Goal: Task Accomplishment & Management: Complete application form

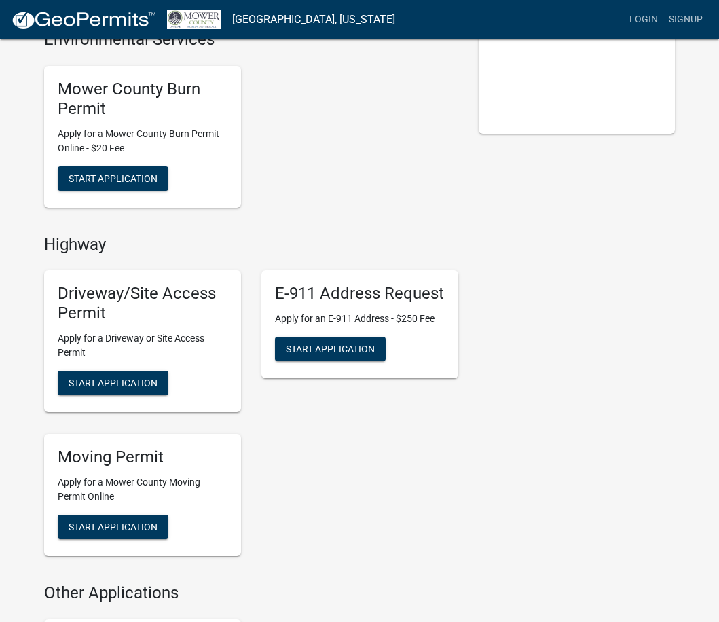
scroll to position [339, 0]
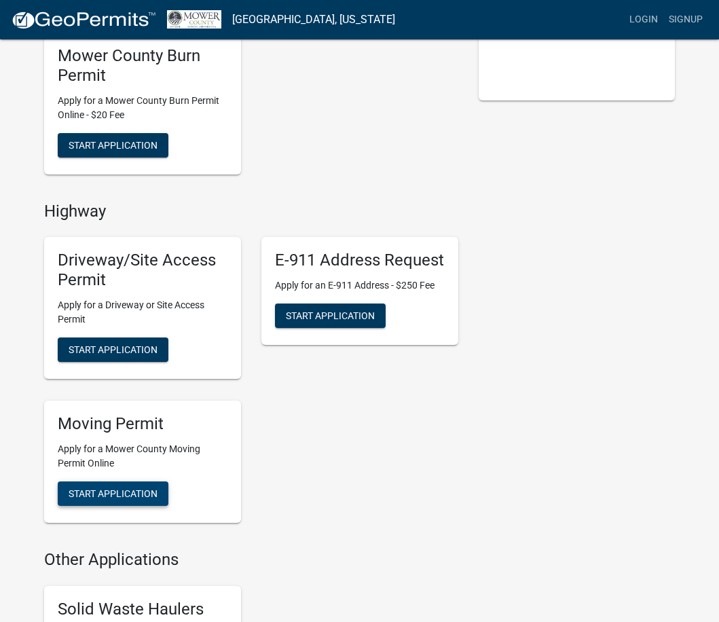
click at [124, 487] on span "Start Application" at bounding box center [113, 492] width 89 height 11
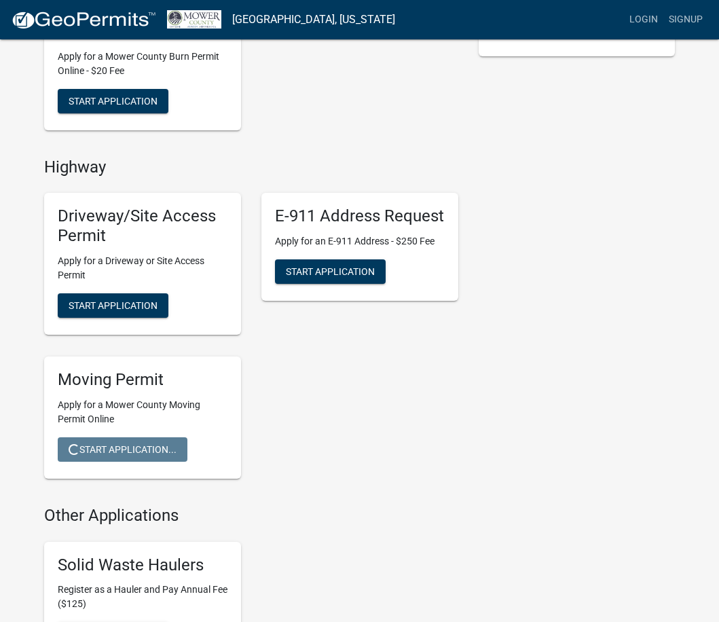
scroll to position [446, 0]
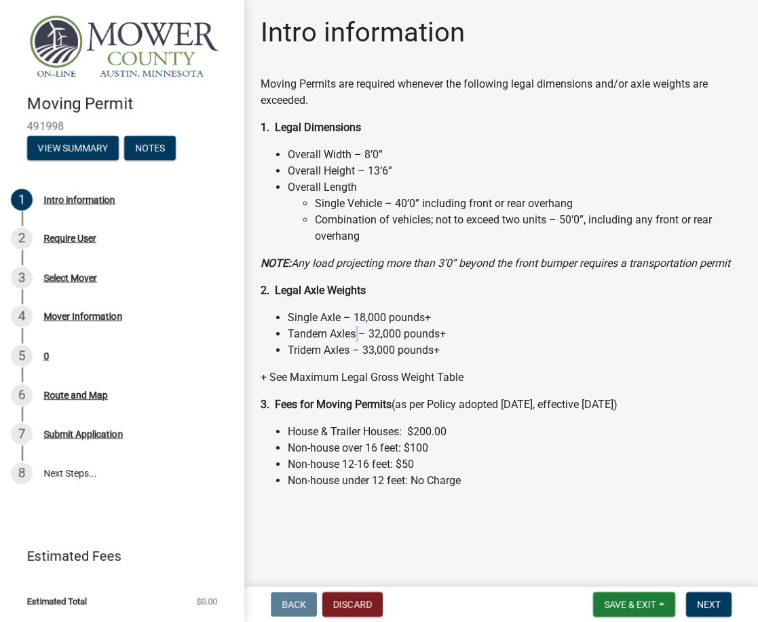
click at [356, 335] on li "Tandem Axles – 32,000 pounds+" at bounding box center [515, 334] width 454 height 16
click at [331, 198] on li "Single Vehicle – 40’0” including front or rear overhang" at bounding box center [528, 204] width 427 height 16
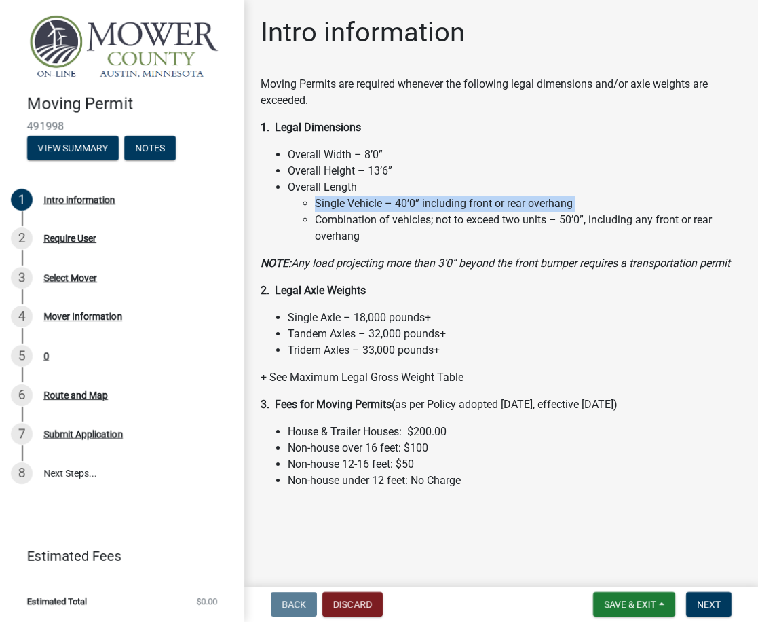
drag, startPoint x: 331, startPoint y: 210, endPoint x: 329, endPoint y: 224, distance: 14.4
click at [329, 223] on li "Combination of vehicles; not to exceed two units – 50’0”, including any front o…" at bounding box center [528, 228] width 427 height 33
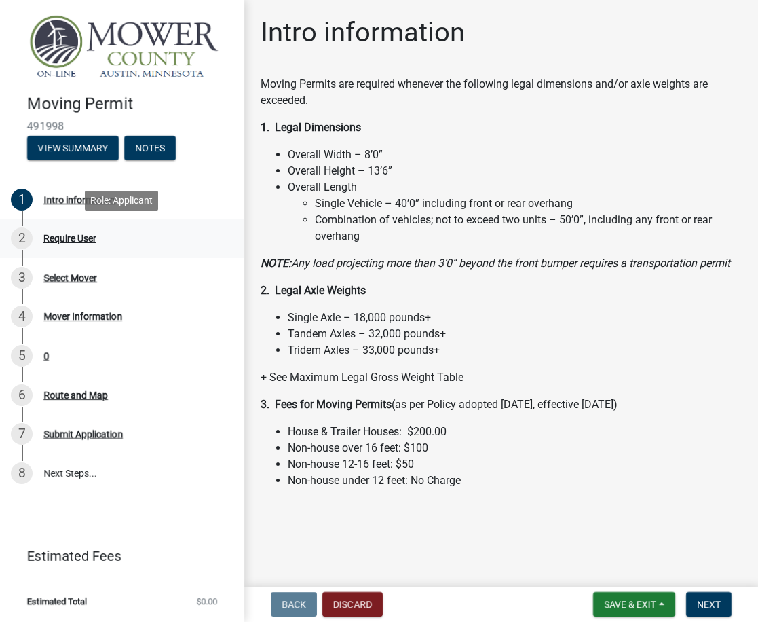
click at [107, 235] on div "2 Require User" at bounding box center [117, 238] width 212 height 22
click at [477, 275] on div "Moving Permits are required whenever the following legal dimensions and/or axle…" at bounding box center [501, 282] width 481 height 413
click at [475, 274] on div "Moving Permits are required whenever the following legal dimensions and/or axle…" at bounding box center [501, 282] width 481 height 413
click at [441, 331] on li "Tandem Axles – 32,000 pounds+" at bounding box center [515, 334] width 454 height 16
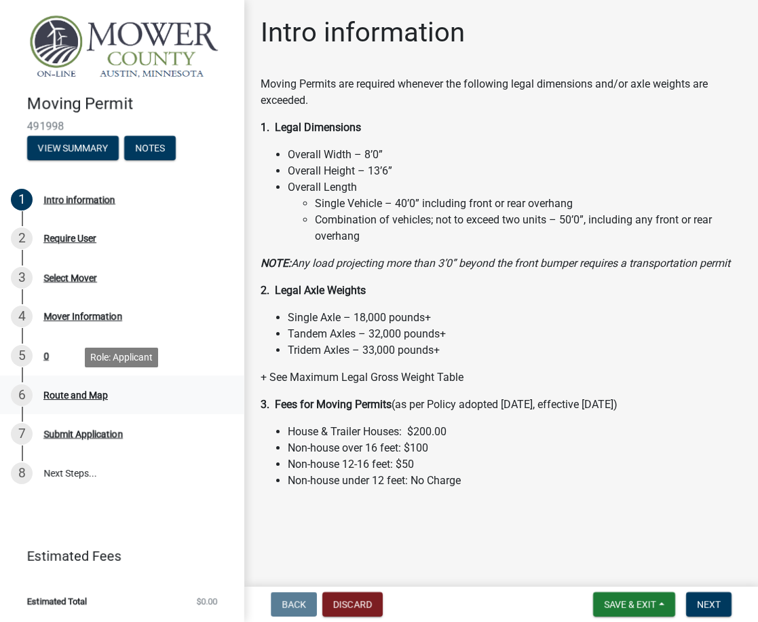
click at [56, 396] on div "Route and Map" at bounding box center [75, 395] width 64 height 10
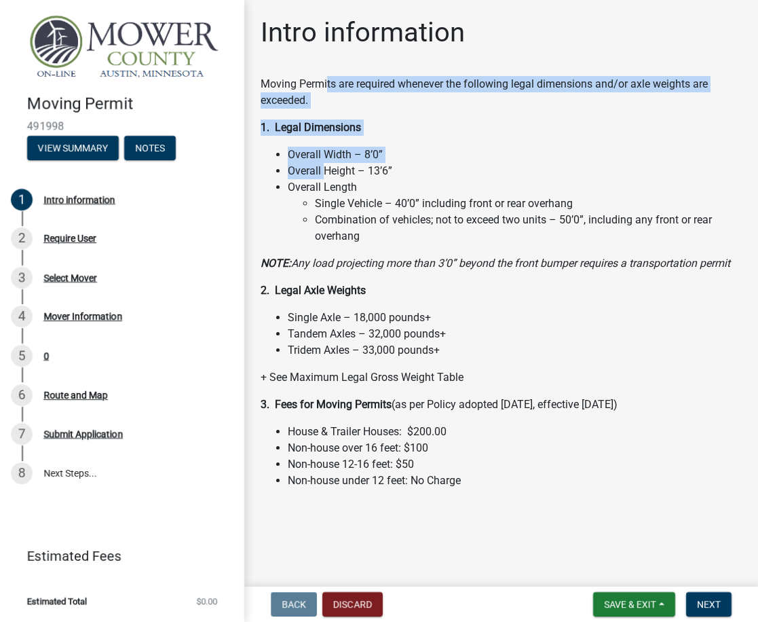
drag, startPoint x: 327, startPoint y: 75, endPoint x: 325, endPoint y: 179, distance: 103.9
click at [325, 176] on div "Intro information Moving Permits are required whenever the following legal dime…" at bounding box center [502, 264] width 502 height 496
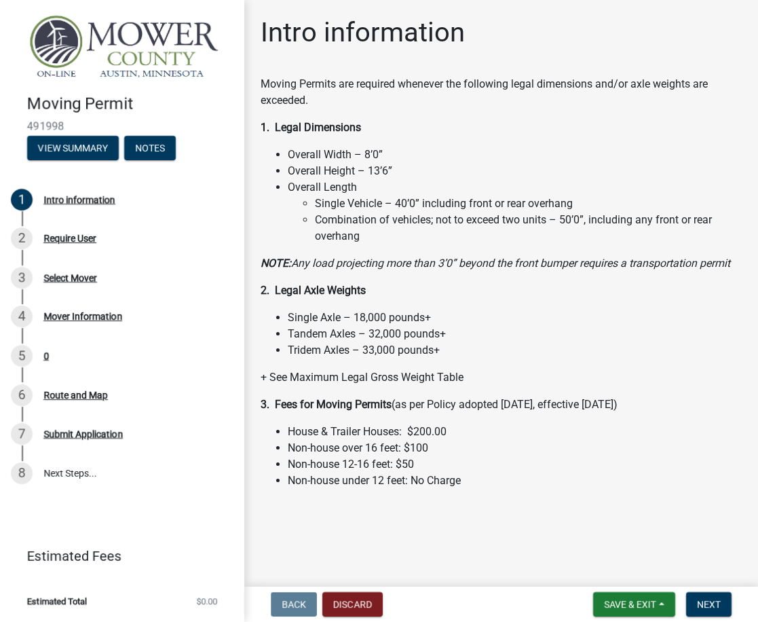
drag, startPoint x: 325, startPoint y: 179, endPoint x: 293, endPoint y: 203, distance: 40.2
click at [325, 223] on li "Combination of vehicles; not to exceed two units – 50’0”, including any front o…" at bounding box center [528, 228] width 427 height 33
click at [45, 120] on span "491998" at bounding box center [122, 125] width 190 height 13
click at [45, 119] on span "491998" at bounding box center [122, 125] width 190 height 13
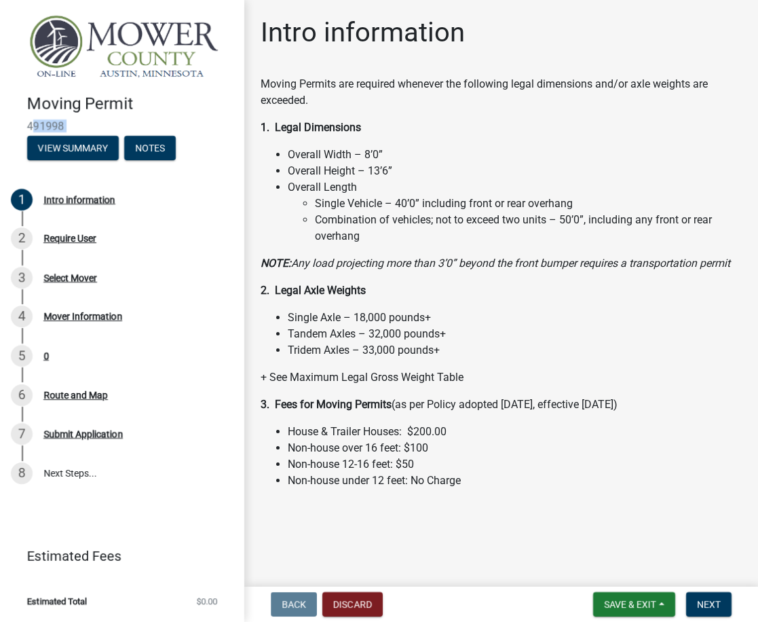
click at [48, 121] on span "491998" at bounding box center [122, 125] width 190 height 13
click at [396, 234] on li "Combination of vehicles; not to exceed two units – 50’0”, including any front o…" at bounding box center [528, 228] width 427 height 33
click at [356, 367] on div "Moving Permits are required whenever the following legal dimensions and/or axle…" at bounding box center [501, 282] width 481 height 413
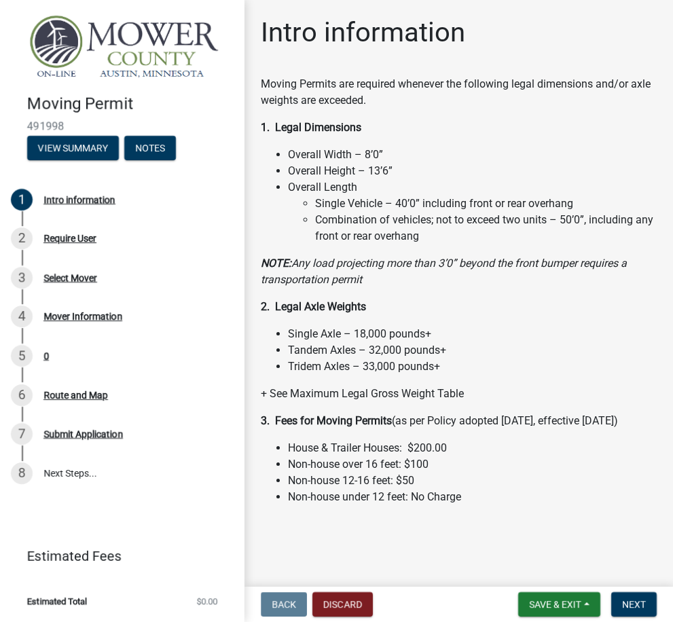
click at [282, 72] on div "Intro information Moving Permits are required whenever the following legal dime…" at bounding box center [459, 272] width 416 height 512
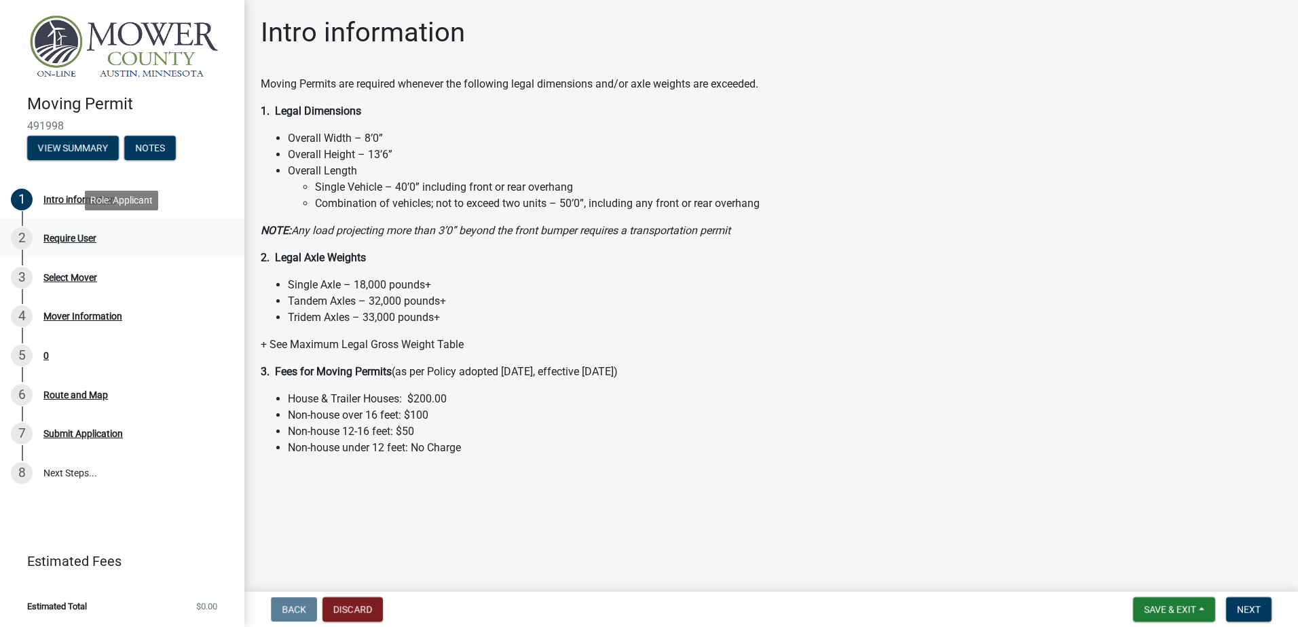
click at [88, 236] on div "Require User" at bounding box center [69, 239] width 53 height 10
click at [67, 206] on div "1 Intro information" at bounding box center [117, 200] width 212 height 22
click at [98, 64] on img at bounding box center [125, 47] width 196 height 66
click at [64, 54] on img at bounding box center [125, 47] width 196 height 66
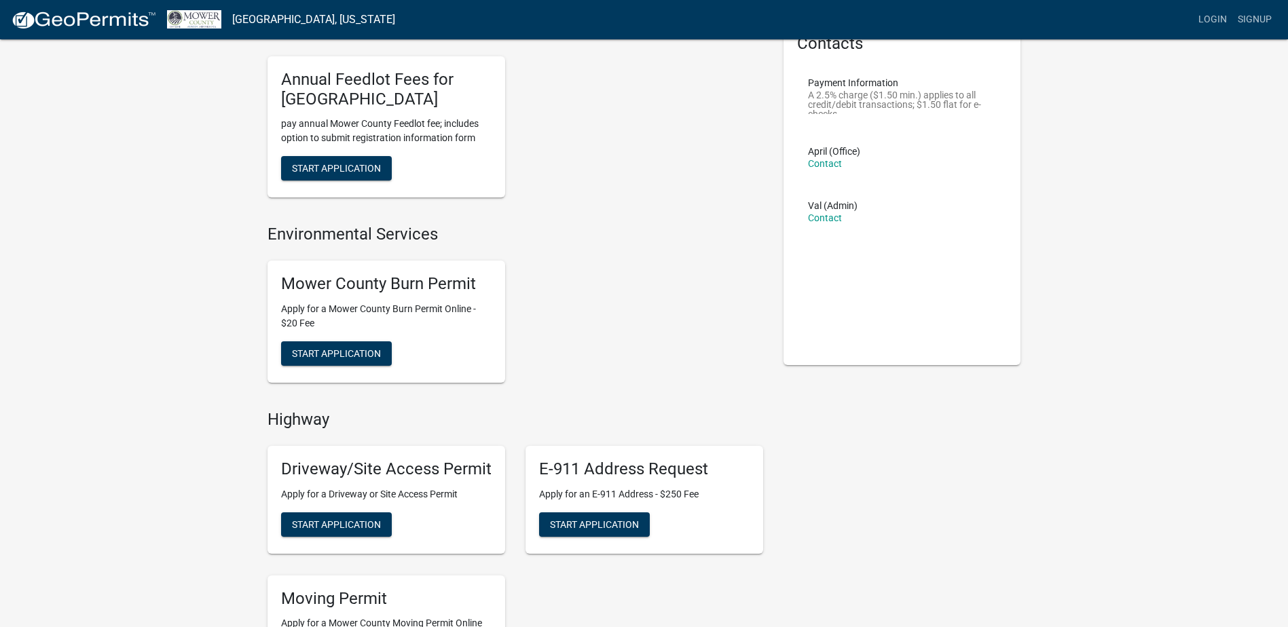
scroll to position [136, 0]
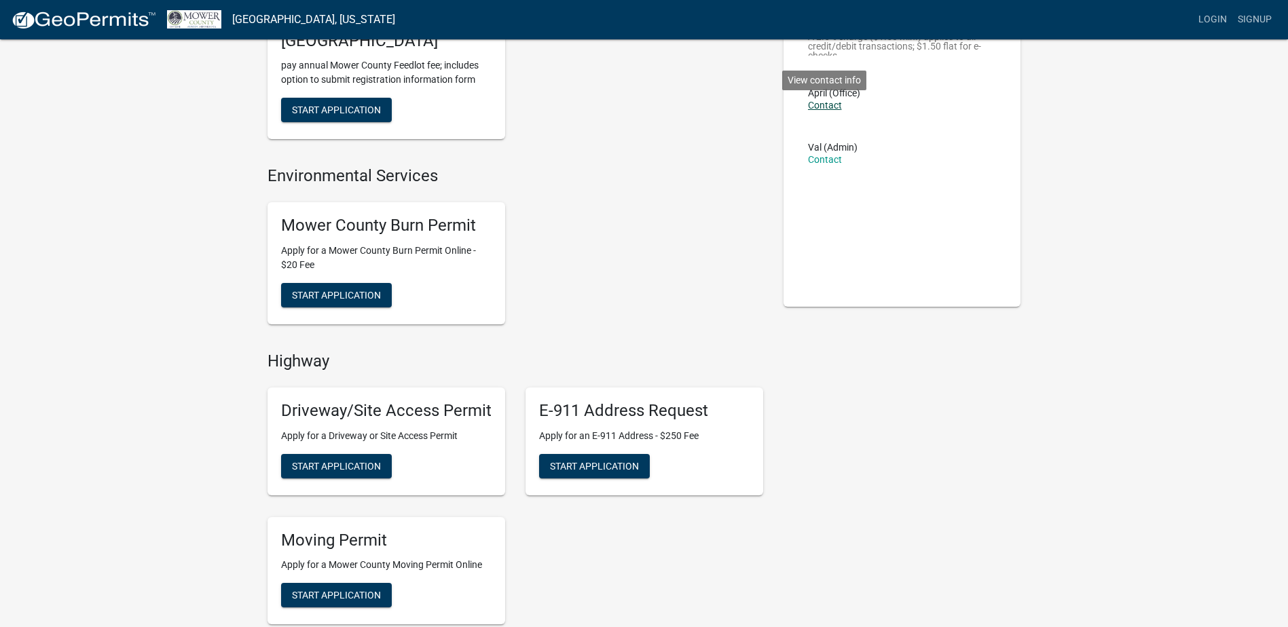
click at [718, 103] on link "Contact" at bounding box center [825, 105] width 34 height 11
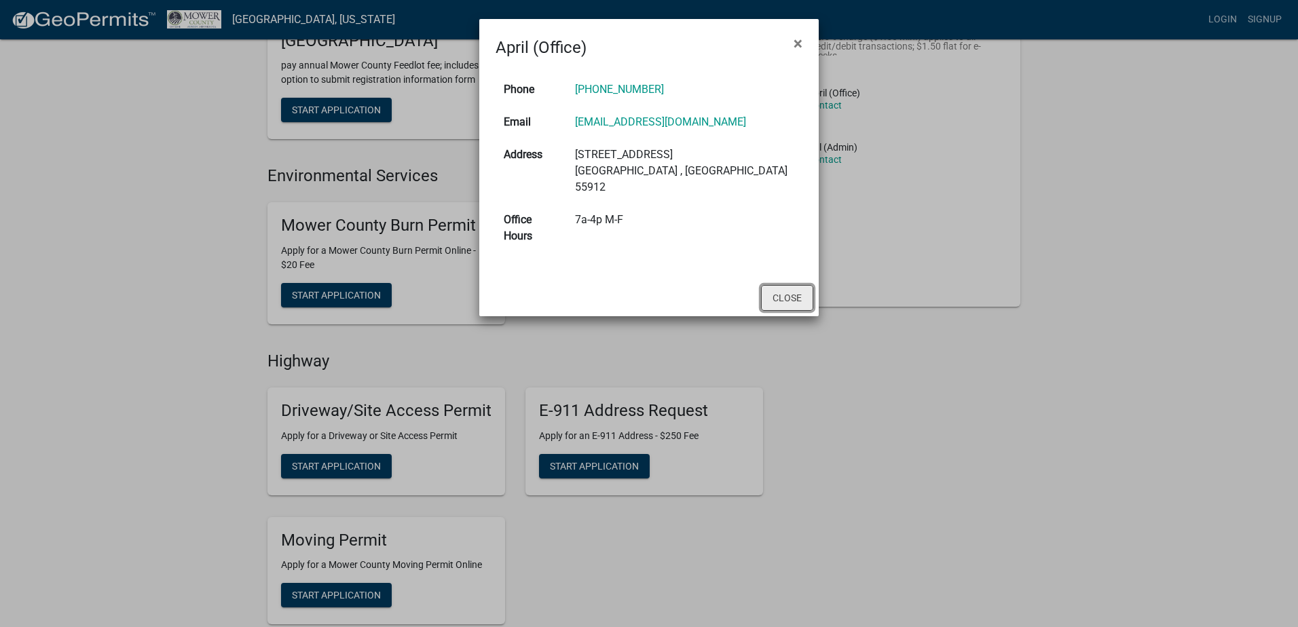
click at [718, 285] on button "Close" at bounding box center [787, 298] width 52 height 26
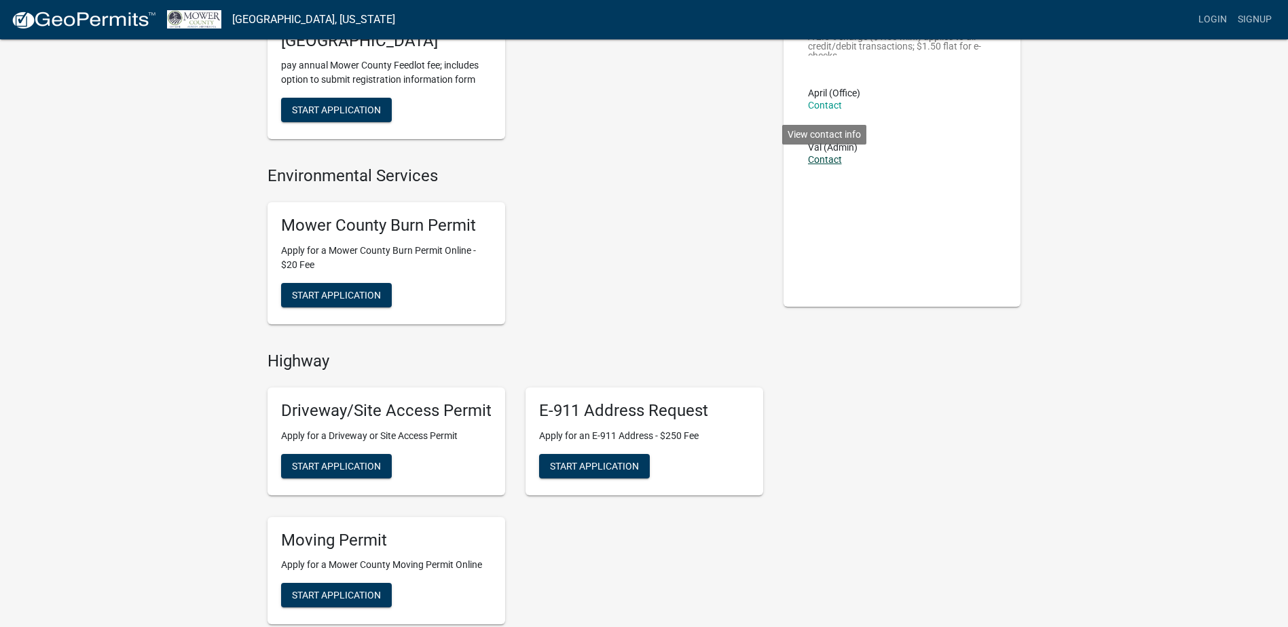
click at [718, 155] on link "Contact" at bounding box center [825, 159] width 34 height 11
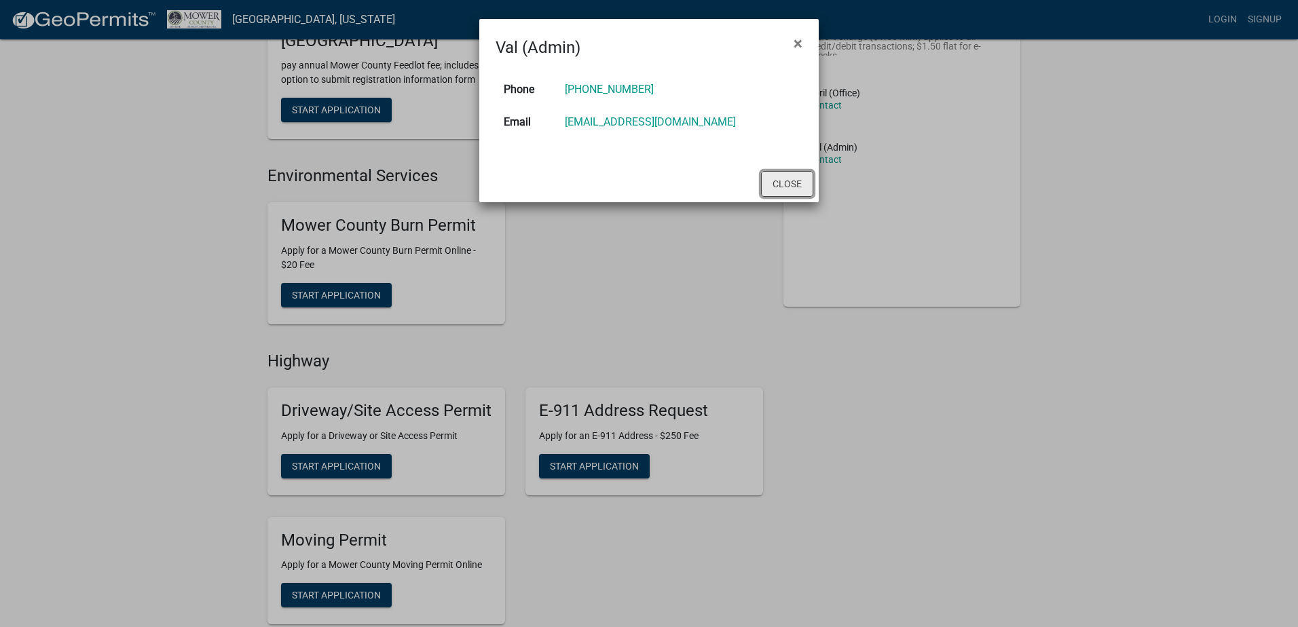
click at [718, 172] on button "Close" at bounding box center [787, 184] width 52 height 26
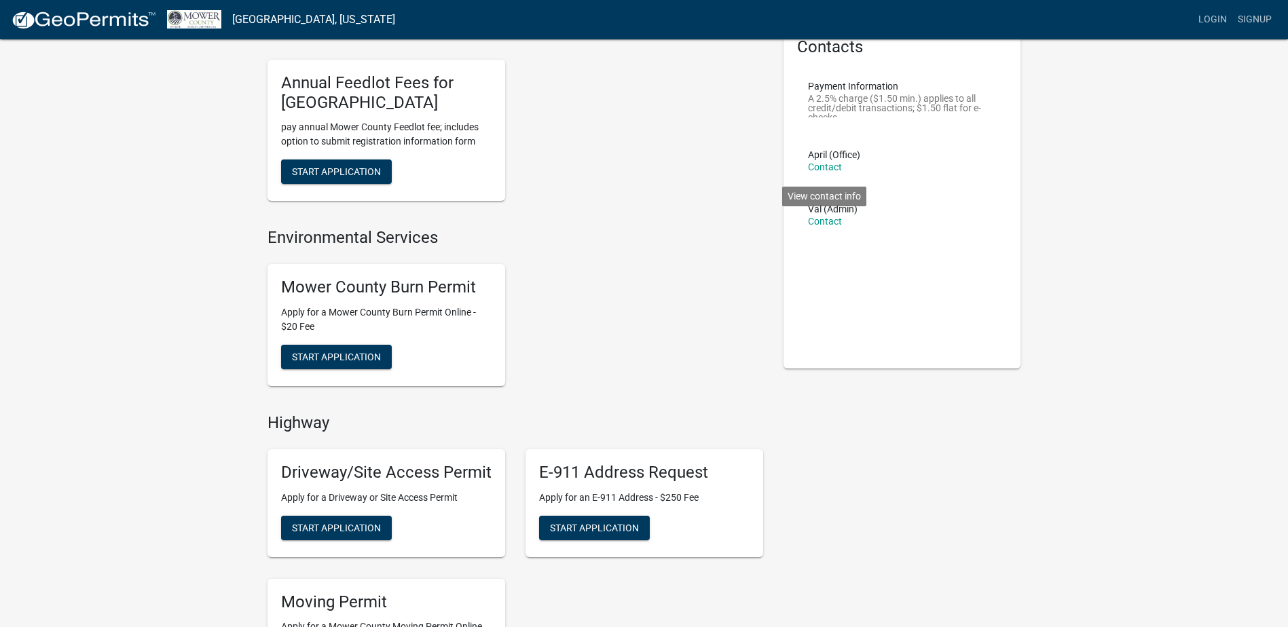
scroll to position [0, 0]
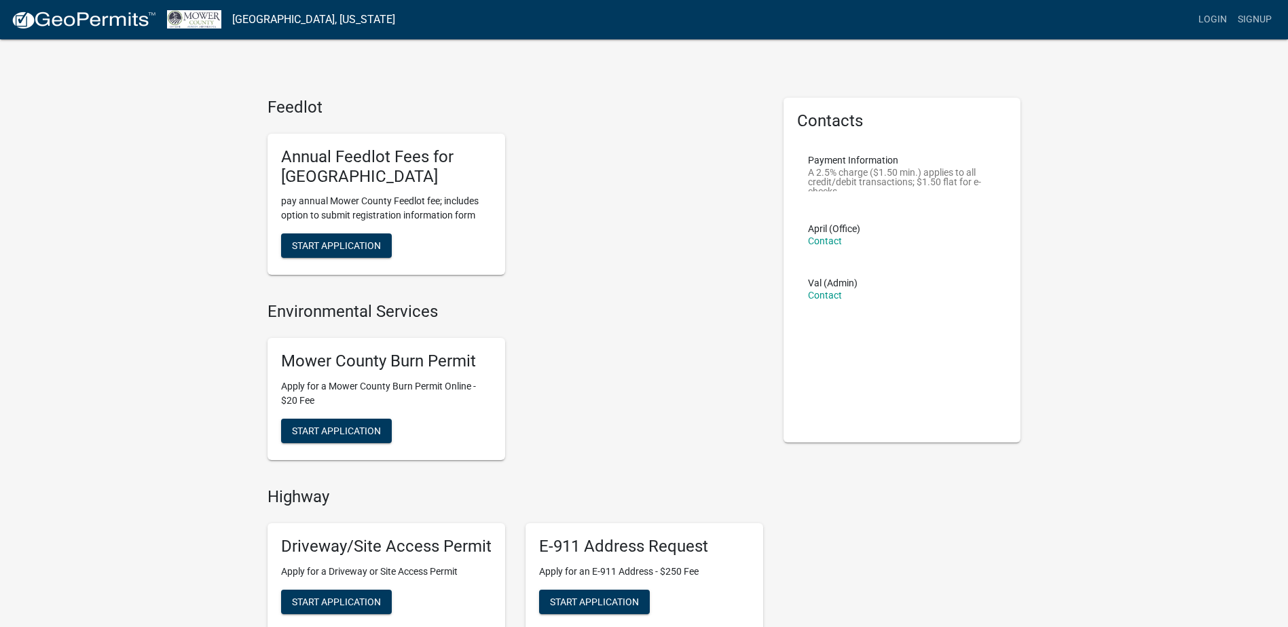
click at [718, 168] on p "A 2.5% charge ($1.50 min.) applies to all credit/debit transactions; $1.50 flat…" at bounding box center [902, 180] width 189 height 24
drag, startPoint x: 841, startPoint y: 168, endPoint x: 834, endPoint y: 189, distance: 21.5
click at [718, 189] on p "A 2.5% charge ($1.50 min.) applies to all credit/debit transactions; $1.50 flat…" at bounding box center [902, 180] width 189 height 24
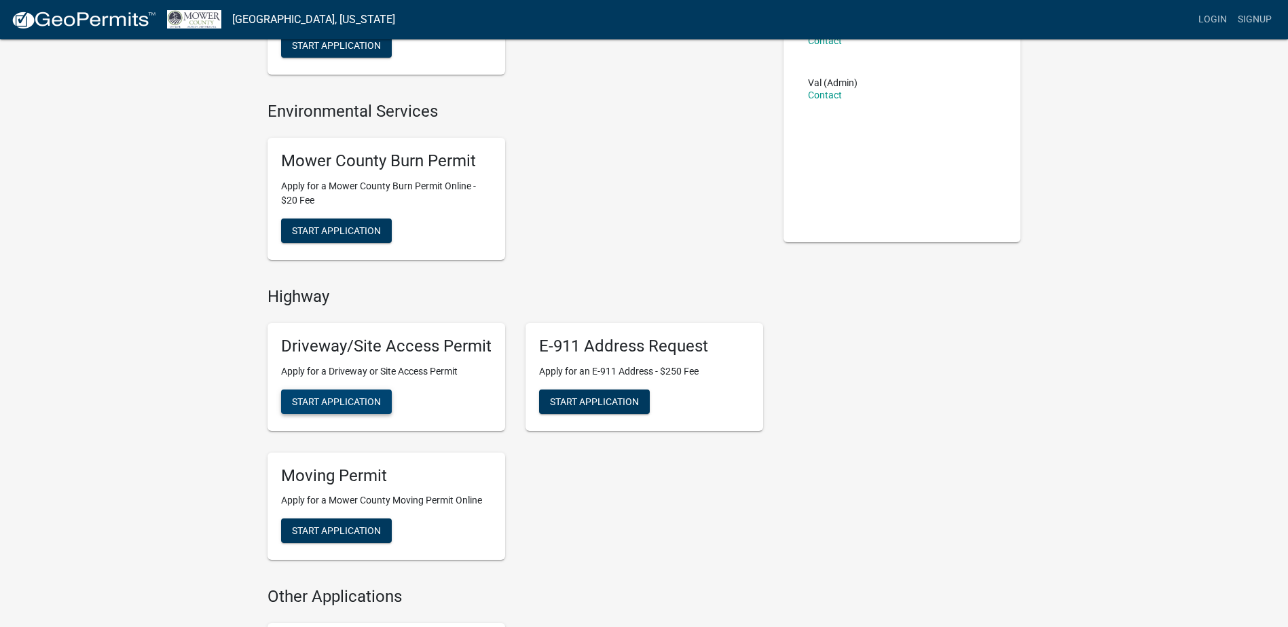
scroll to position [272, 0]
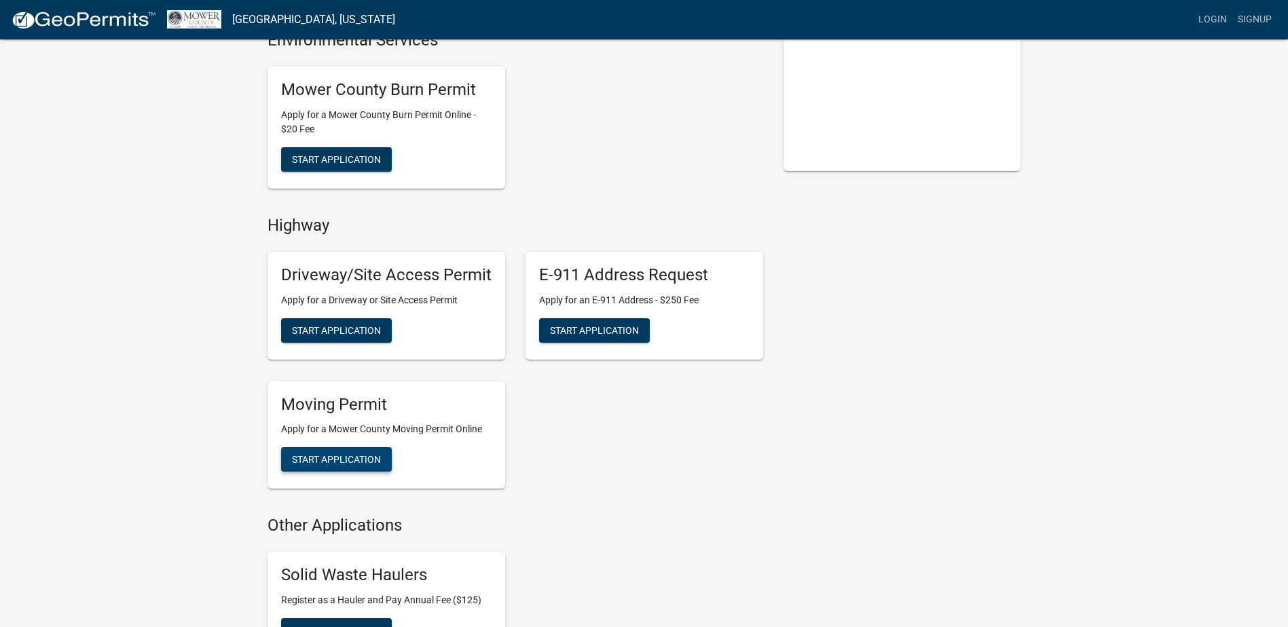
click at [329, 454] on span "Start Application" at bounding box center [336, 459] width 89 height 11
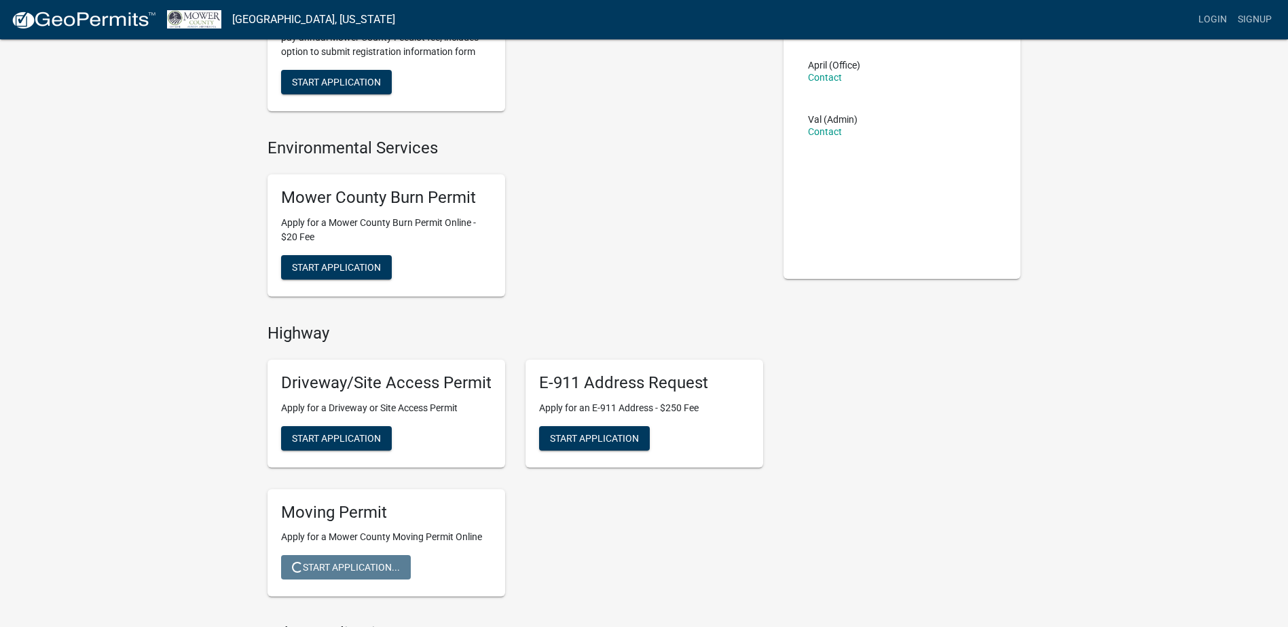
scroll to position [136, 0]
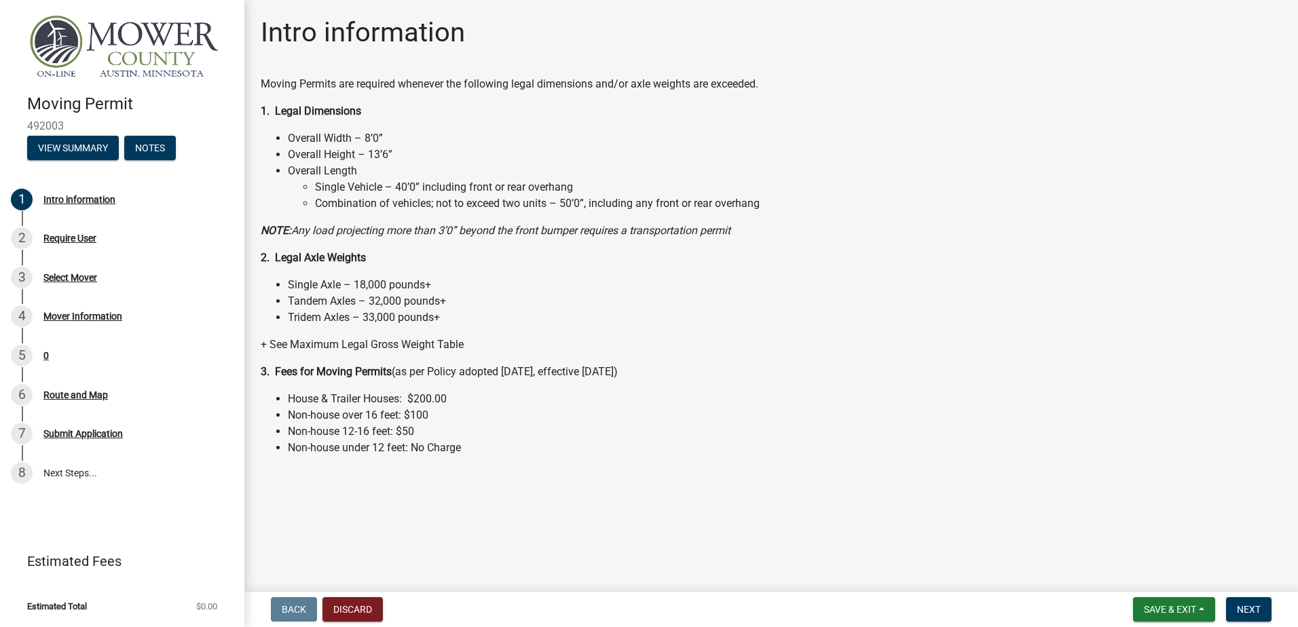
click at [578, 255] on p "2. Legal Axle Weights" at bounding box center [771, 258] width 1021 height 16
click at [570, 301] on li "Tandem Axles – 32,000 pounds+" at bounding box center [785, 301] width 994 height 16
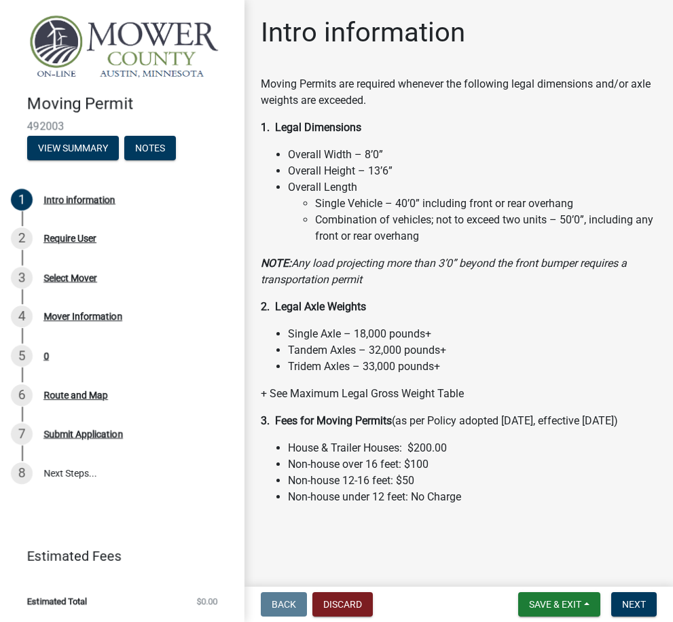
drag, startPoint x: 494, startPoint y: 69, endPoint x: 483, endPoint y: 69, distance: 10.9
click at [485, 69] on div "Intro information Moving Permits are required whenever the following legal dime…" at bounding box center [459, 272] width 416 height 512
